Goal: Check status: Check status

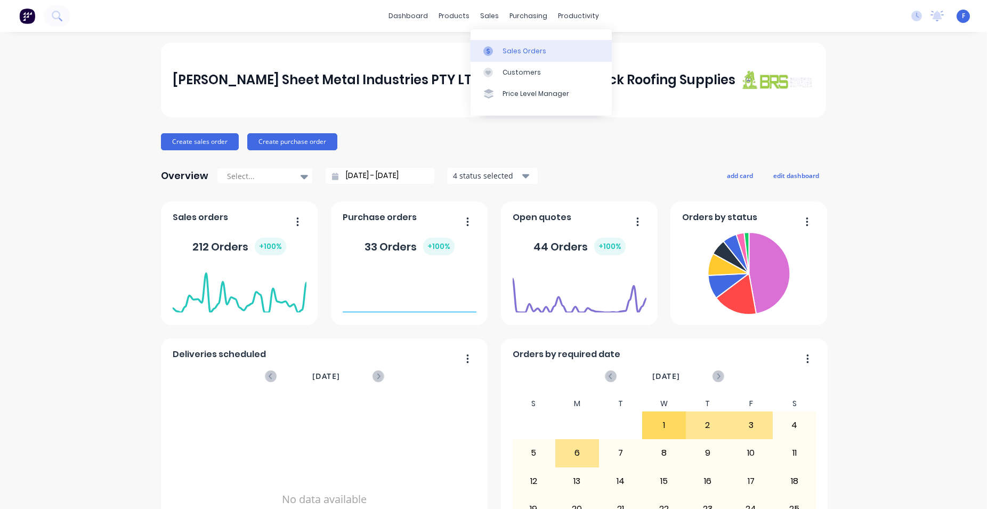
click at [502, 48] on link "Sales Orders" at bounding box center [540, 50] width 141 height 21
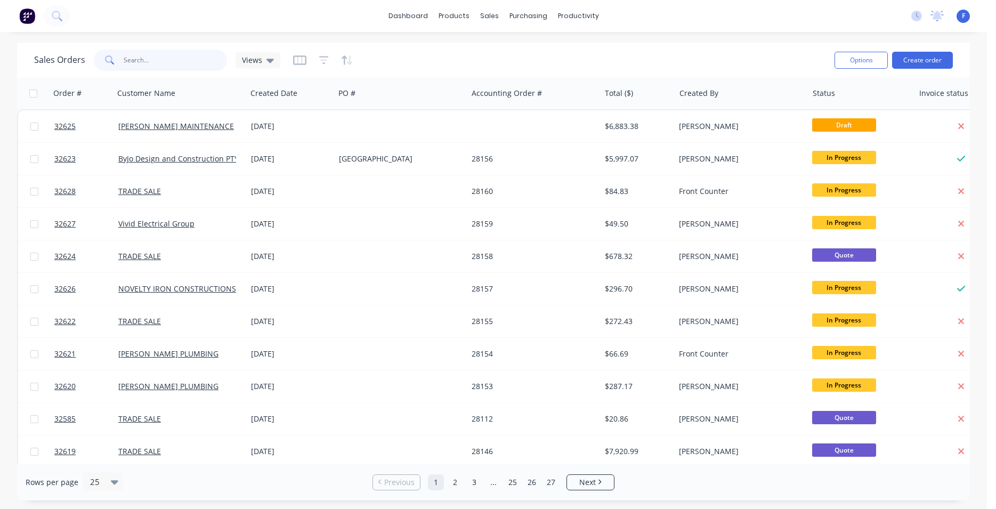
click at [182, 56] on input "text" at bounding box center [176, 60] width 104 height 21
type input "32522"
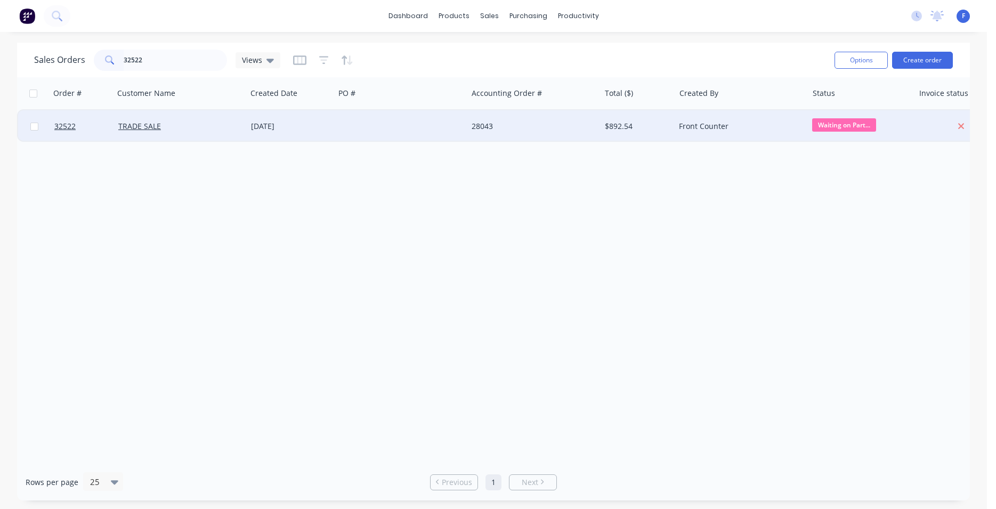
click at [303, 125] on div "[DATE]" at bounding box center [290, 126] width 79 height 11
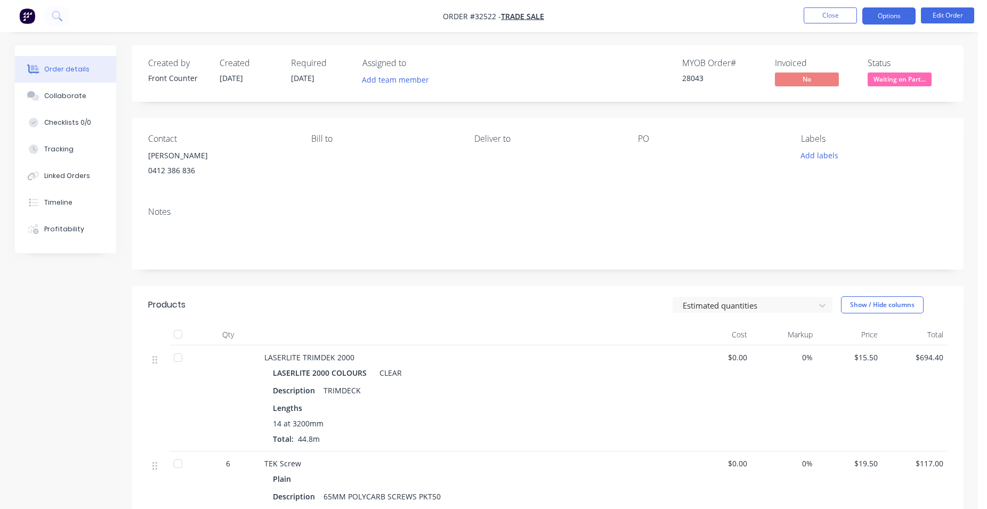
click at [896, 21] on button "Options" at bounding box center [888, 15] width 53 height 17
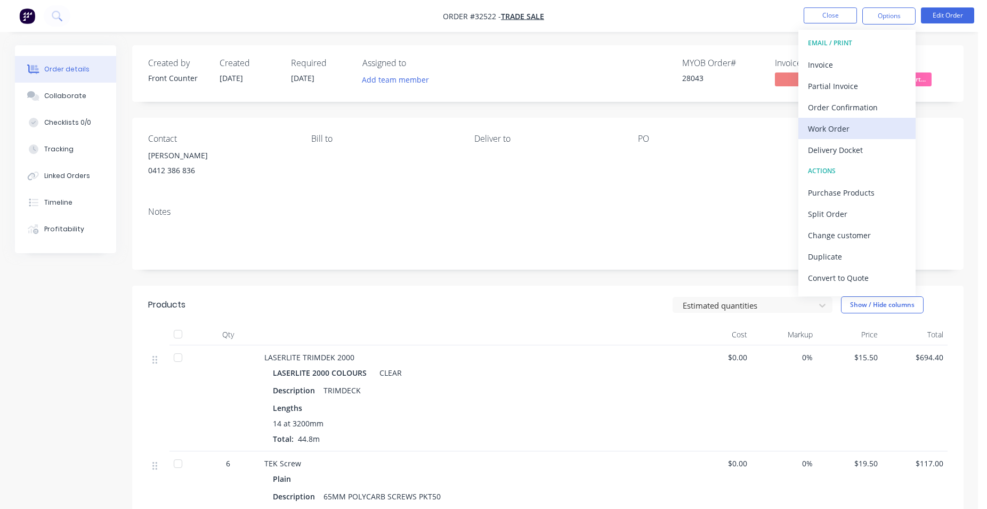
click at [852, 124] on div "Work Order" at bounding box center [857, 128] width 98 height 15
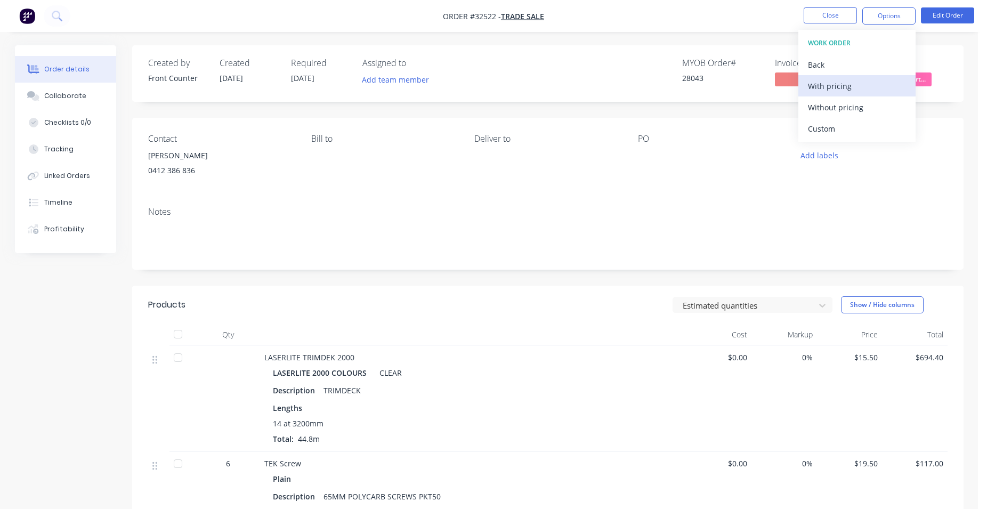
click at [866, 86] on div "With pricing" at bounding box center [857, 85] width 98 height 15
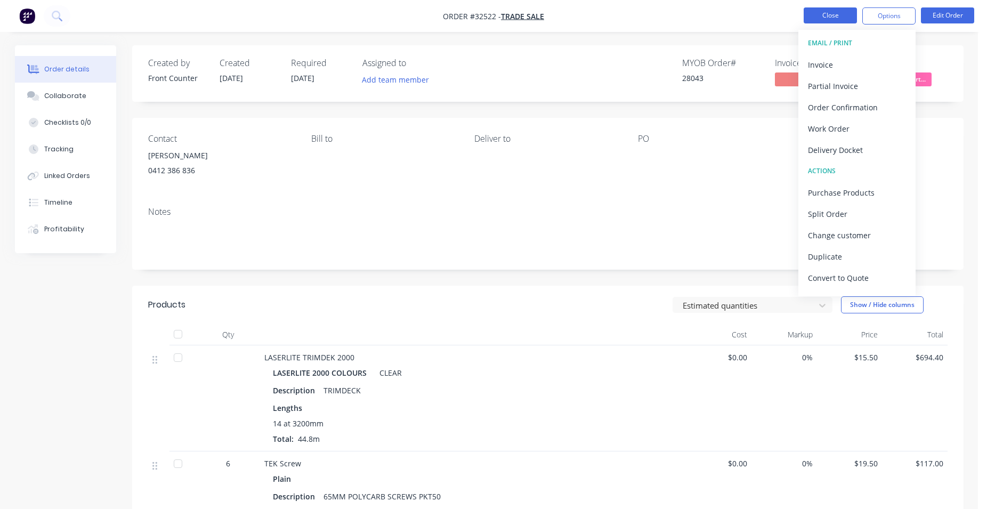
click at [829, 18] on button "Close" at bounding box center [829, 15] width 53 height 16
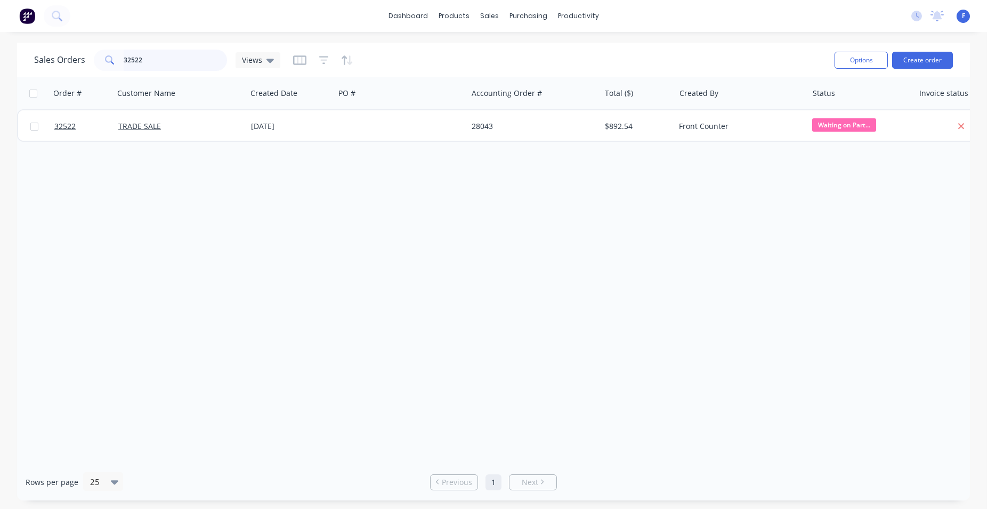
click at [185, 61] on input "32522" at bounding box center [176, 60] width 104 height 21
type input "3"
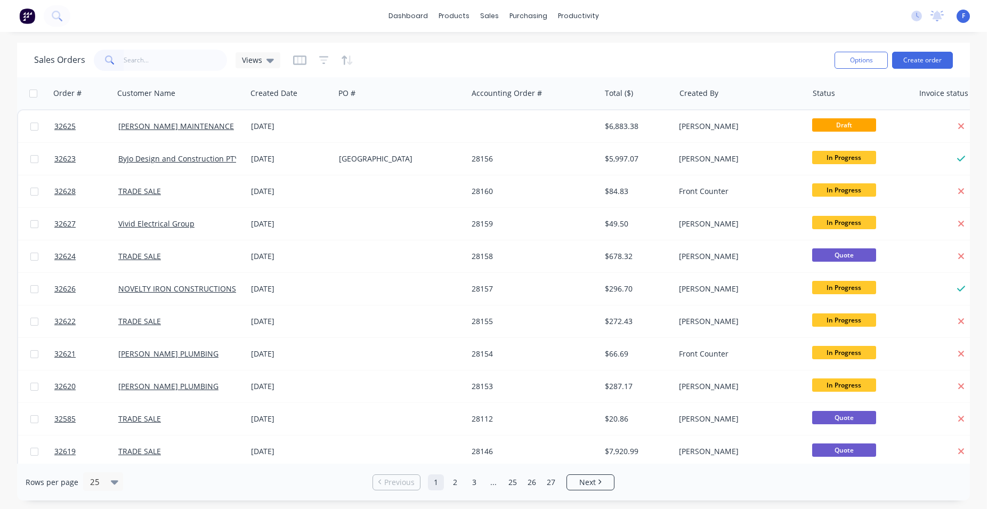
click at [23, 19] on img at bounding box center [27, 16] width 16 height 16
